Goal: Information Seeking & Learning: Compare options

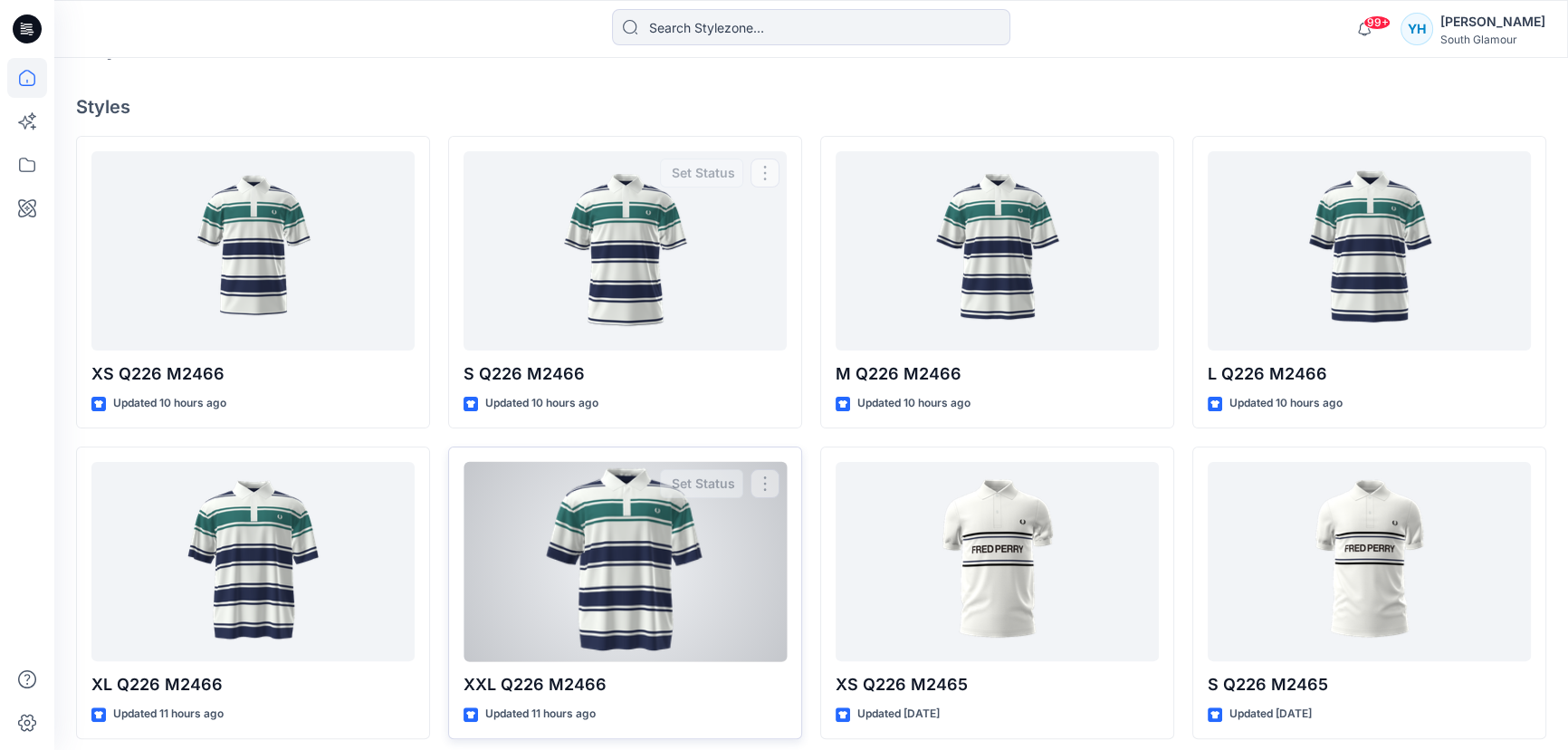
scroll to position [494, 0]
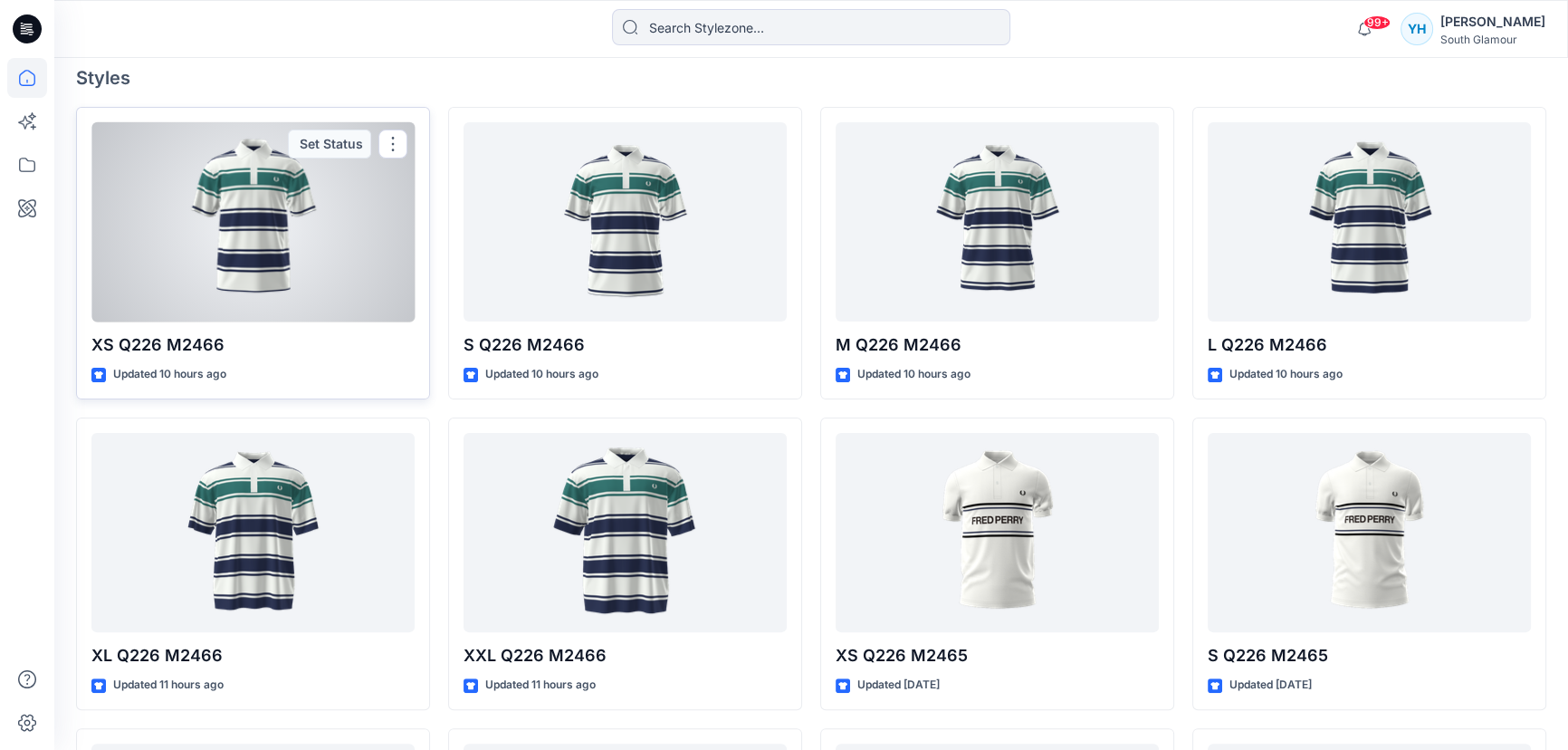
click at [272, 228] on div at bounding box center [253, 222] width 323 height 200
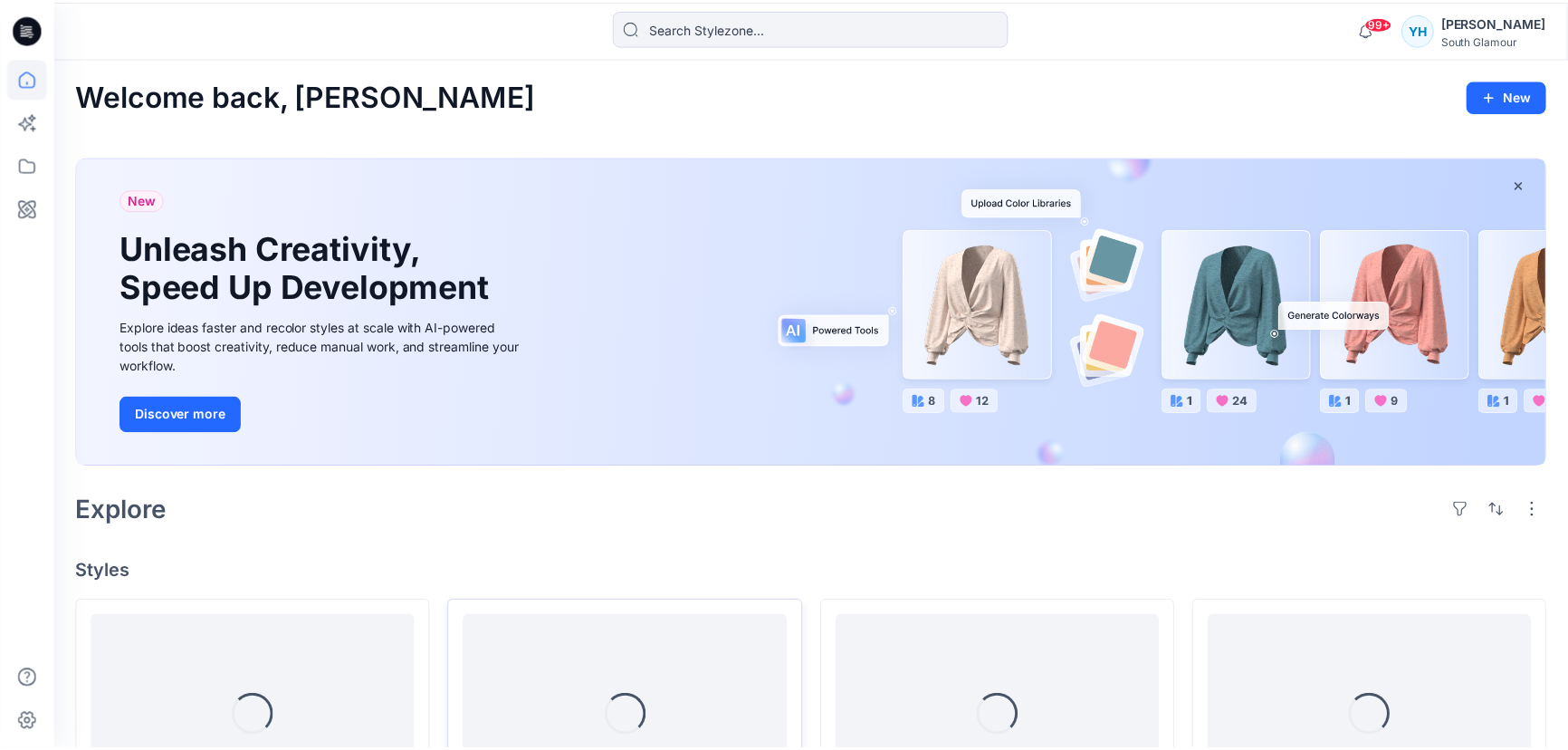
scroll to position [494, 0]
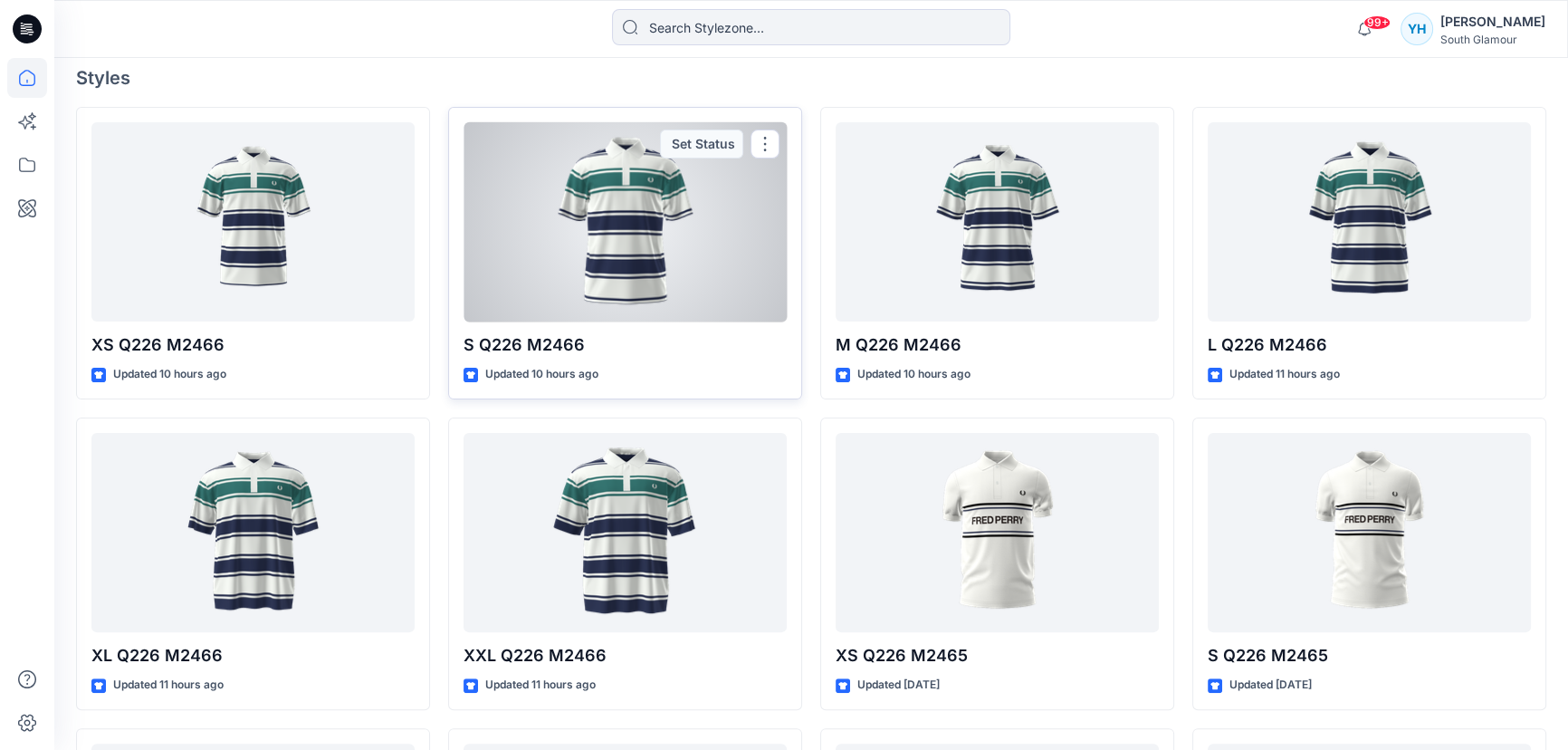
click at [571, 299] on div at bounding box center [625, 222] width 323 height 200
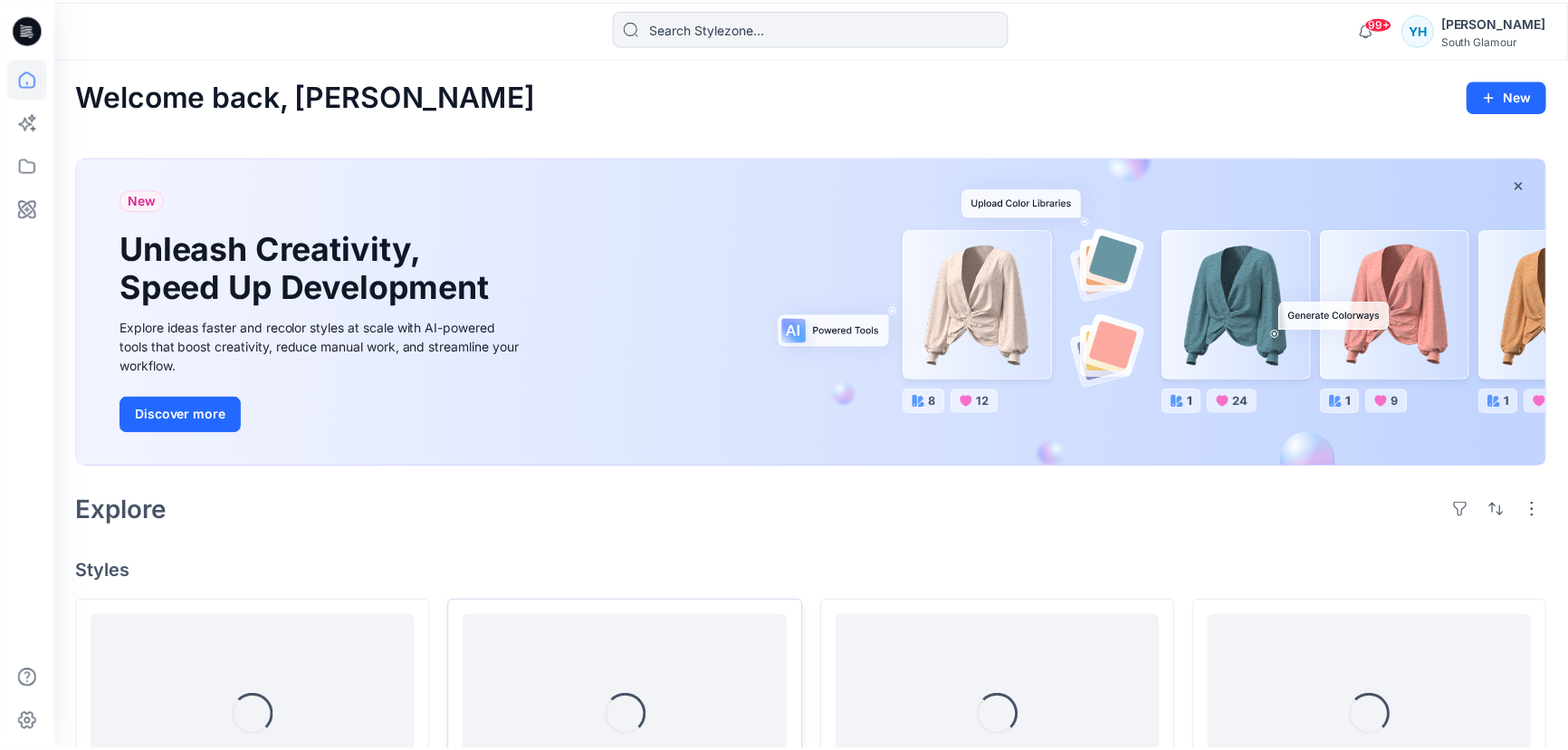
scroll to position [494, 0]
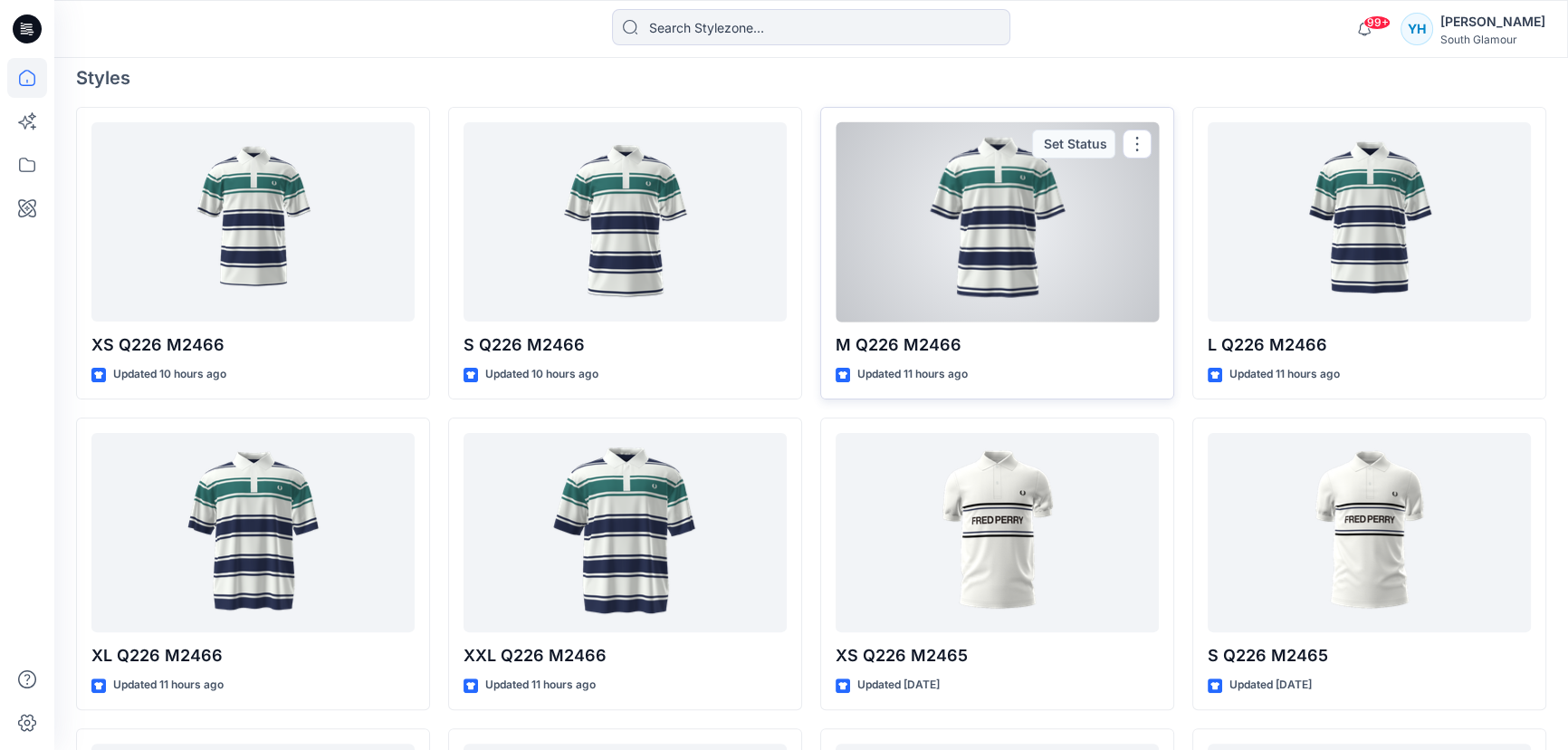
click at [1024, 232] on div at bounding box center [997, 222] width 323 height 200
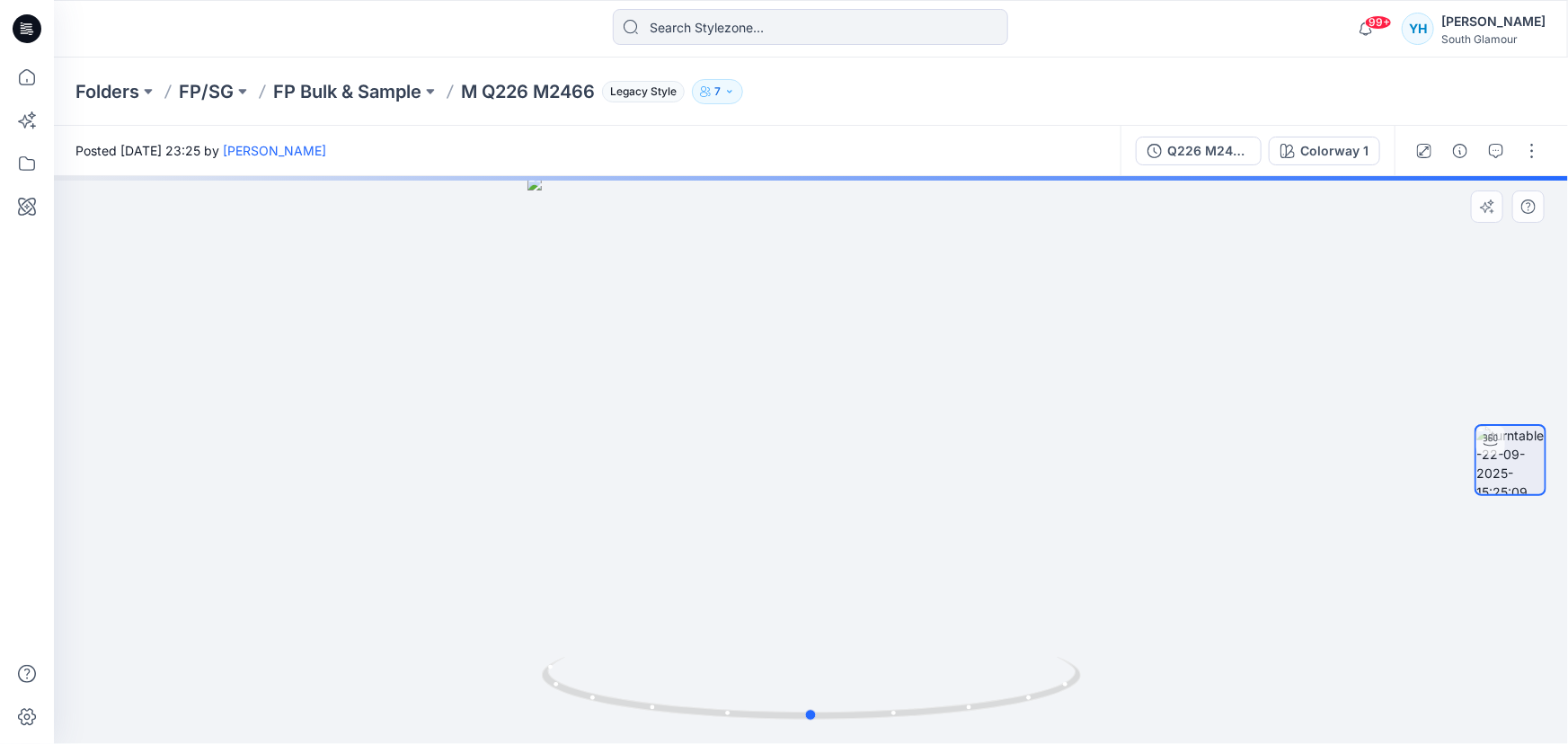
click at [1204, 430] on div at bounding box center [811, 460] width 1514 height 567
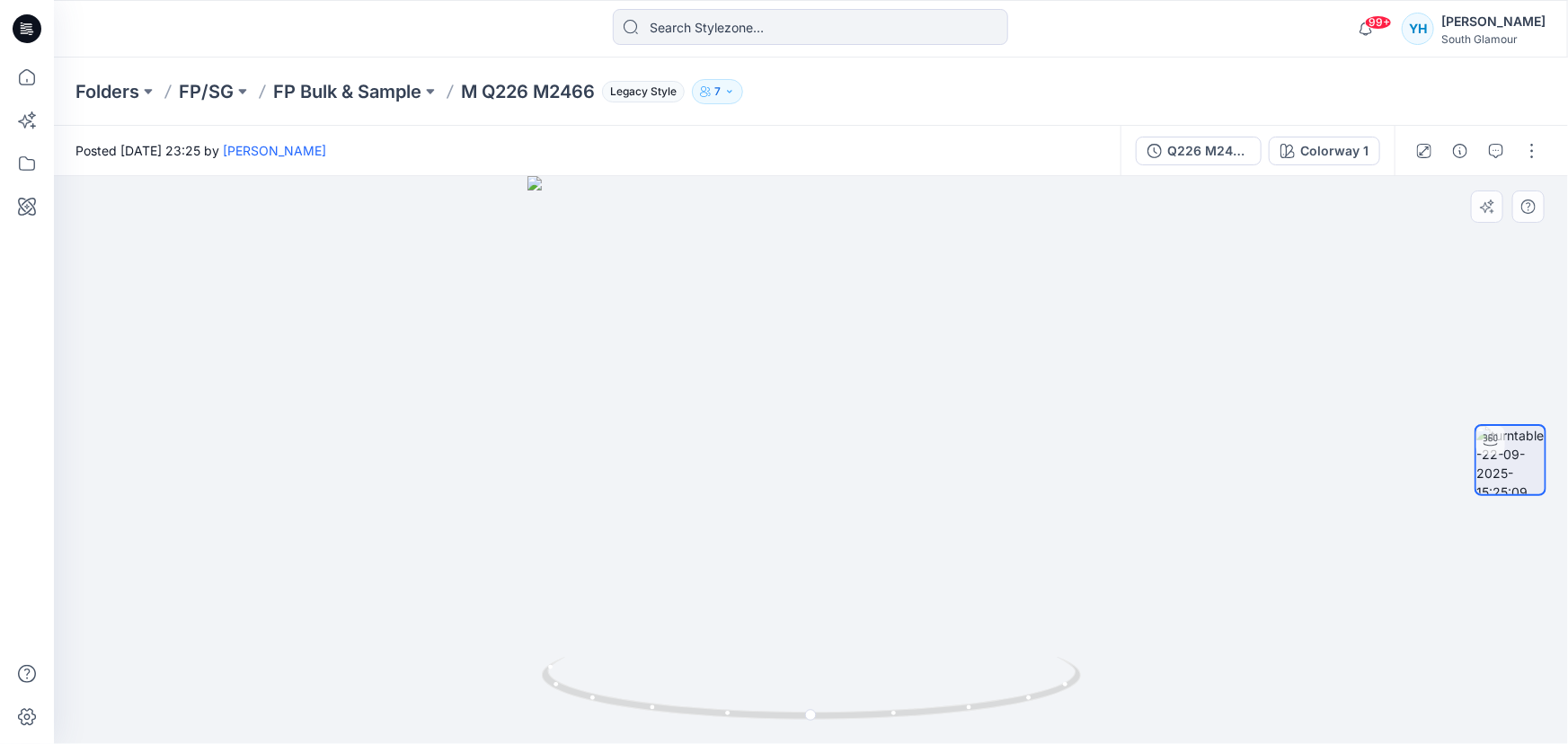
click at [1157, 466] on div at bounding box center [811, 460] width 1514 height 567
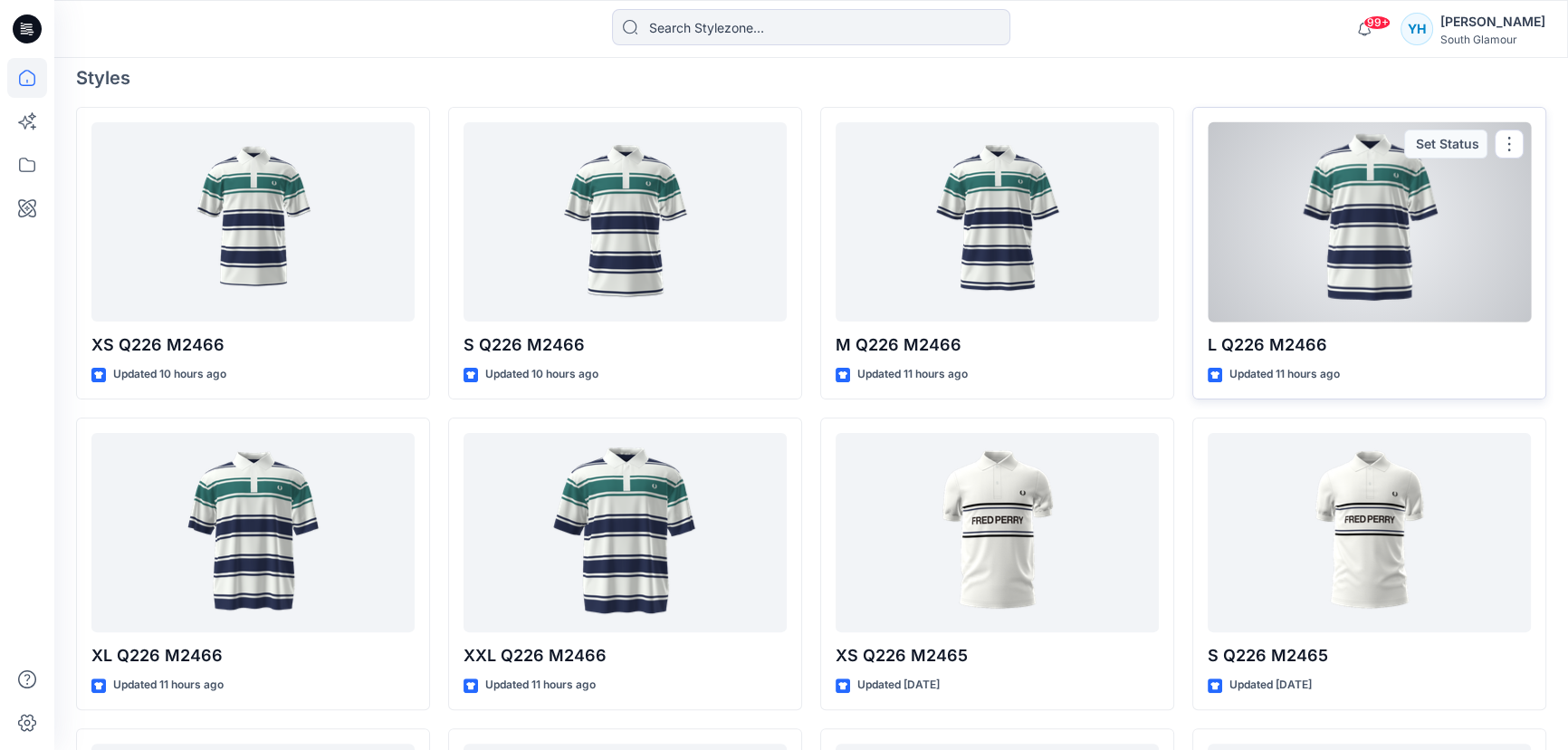
click at [1329, 233] on div at bounding box center [1369, 222] width 323 height 200
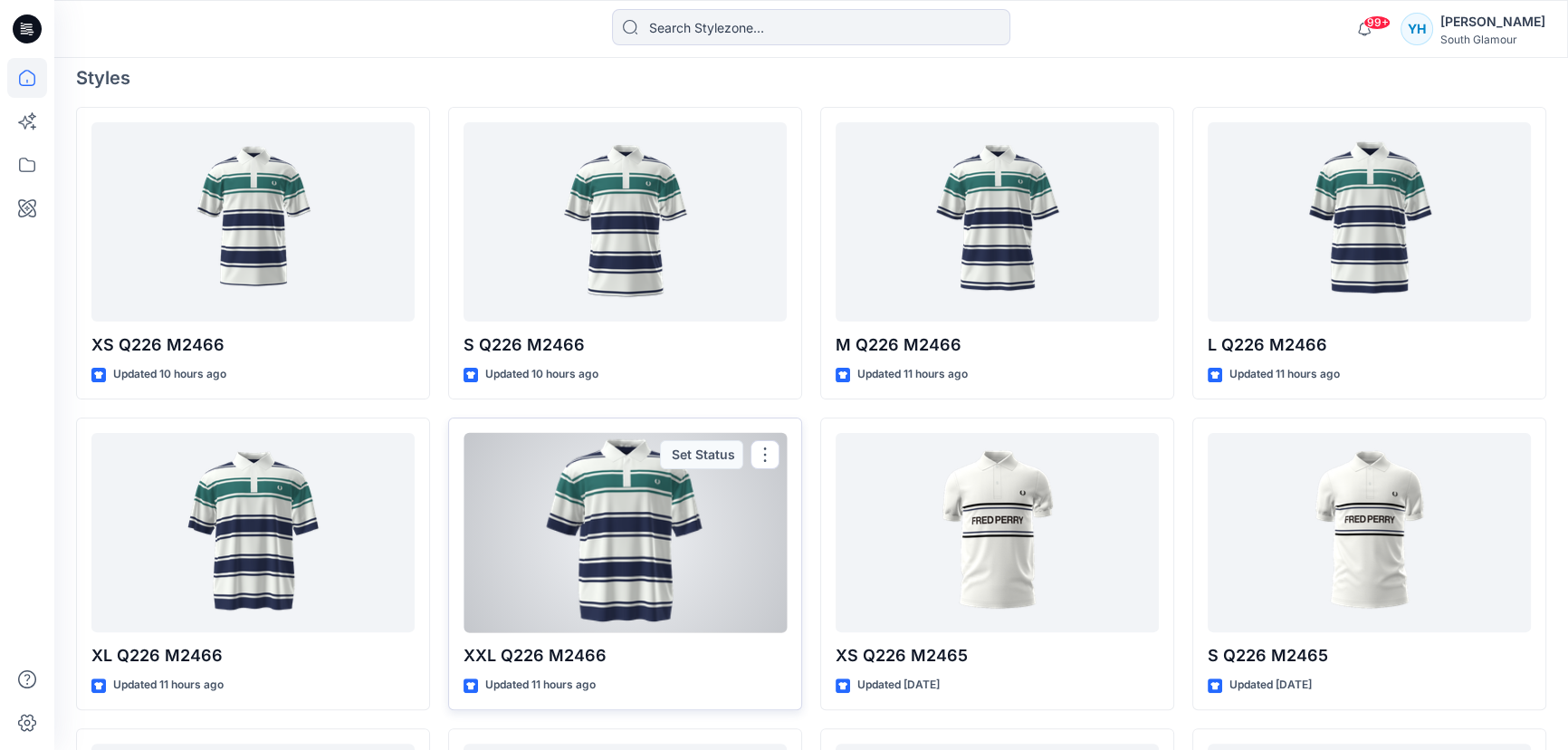
scroll to position [658, 0]
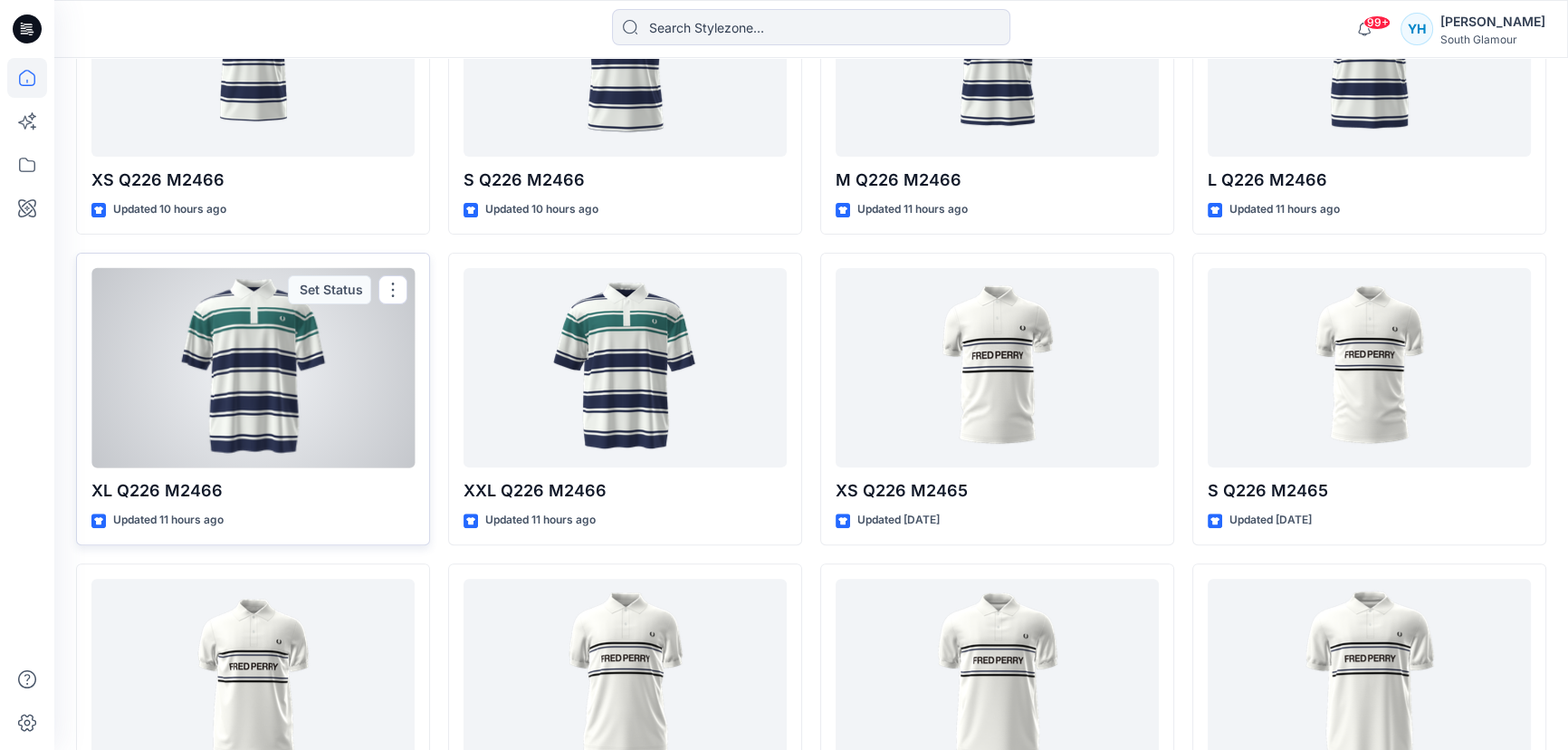
click at [296, 372] on div at bounding box center [253, 368] width 323 height 200
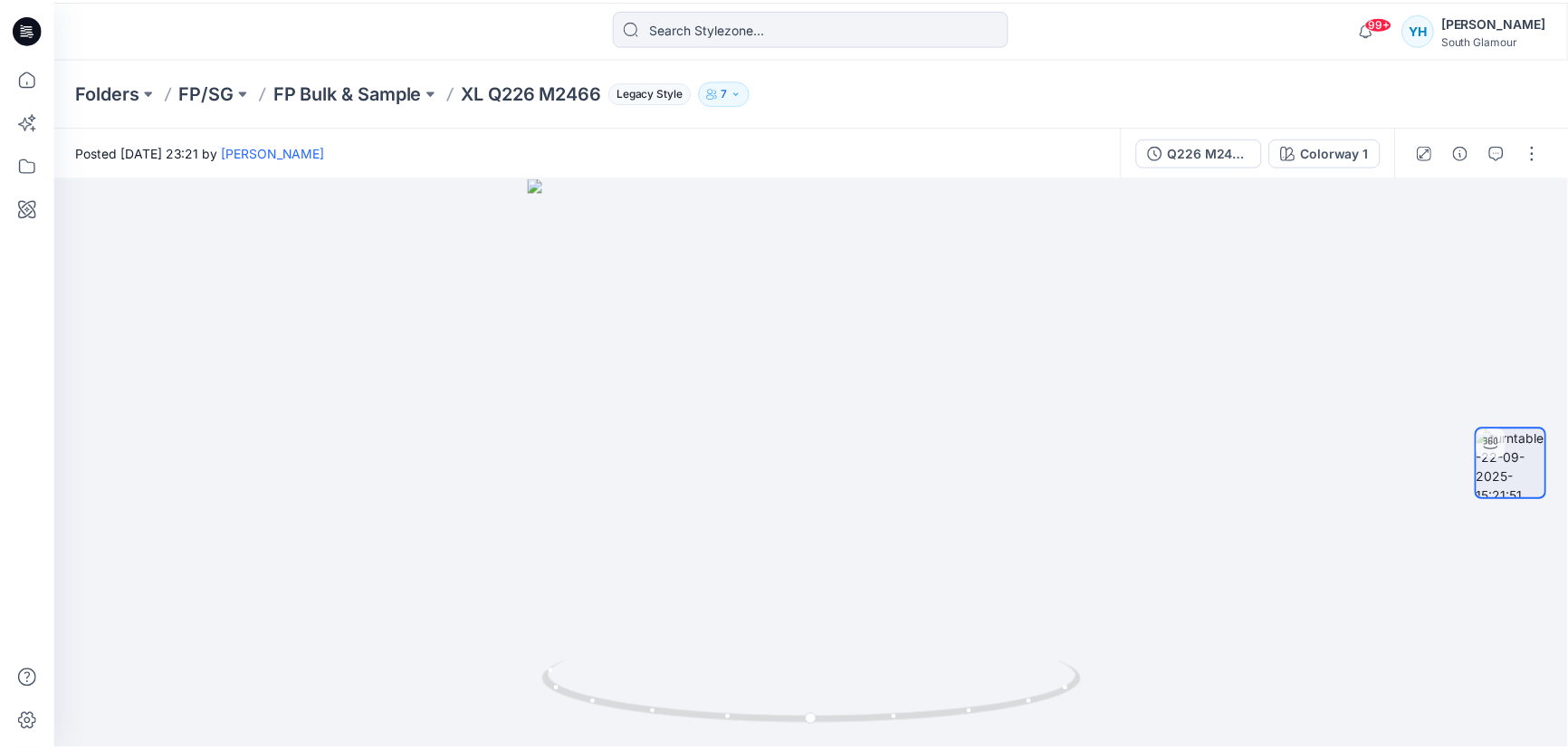
scroll to position [658, 0]
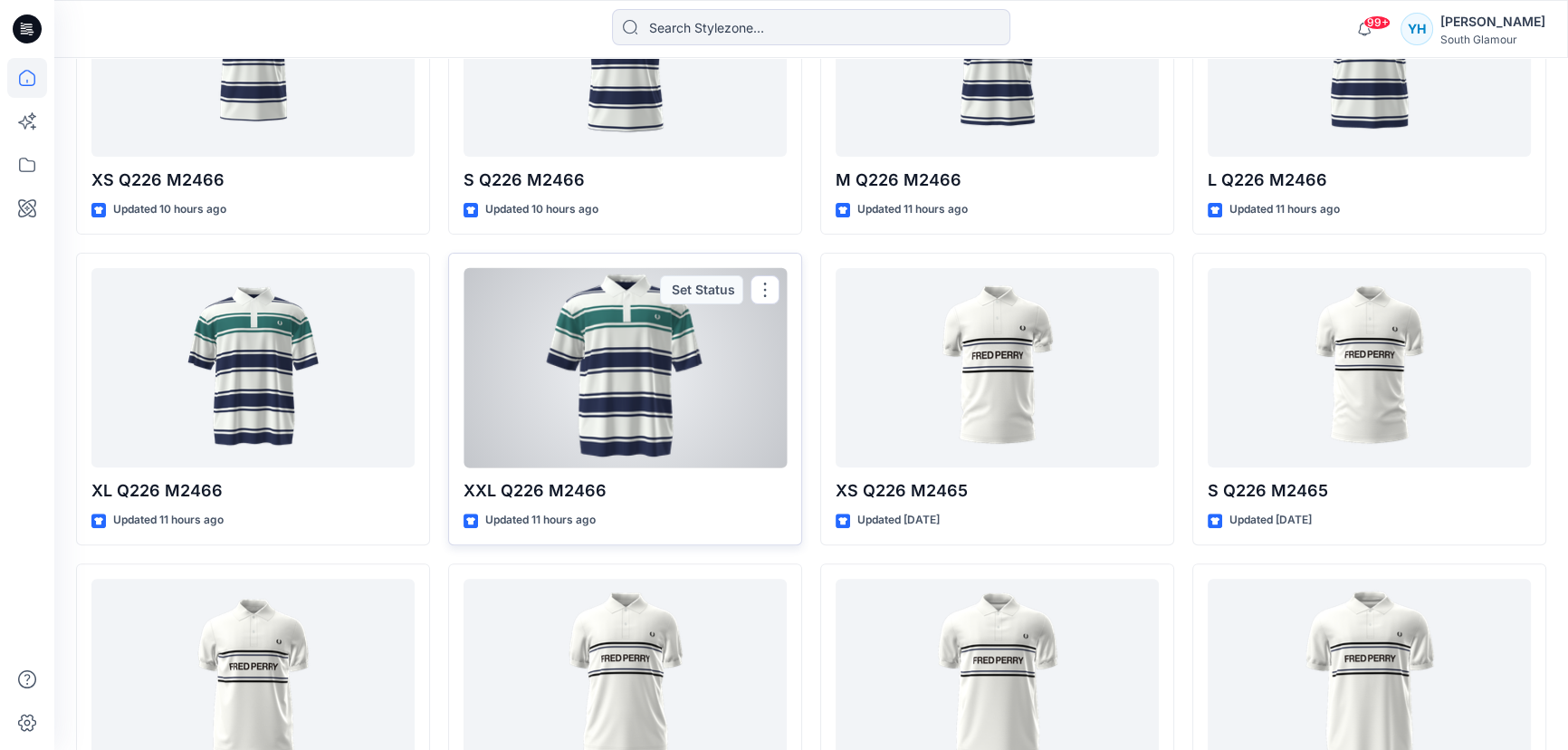
click at [588, 377] on div at bounding box center [625, 368] width 323 height 200
